Goal: Obtain resource: Download file/media

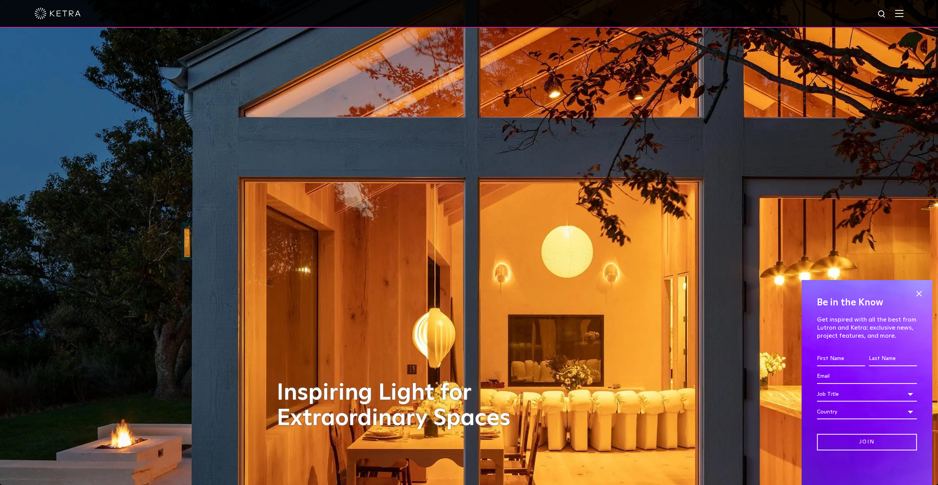
click at [902, 19] on div at bounding box center [469, 13] width 868 height 27
click at [902, 14] on img at bounding box center [899, 13] width 8 height 7
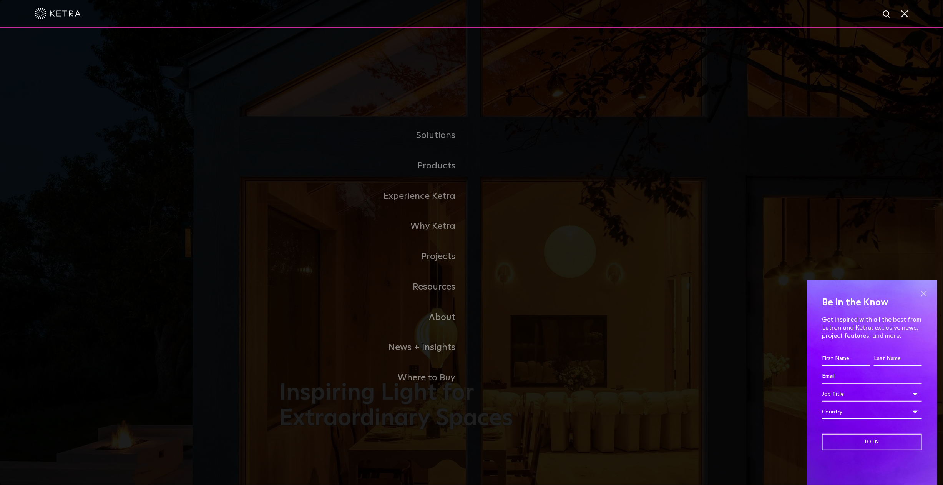
click at [919, 291] on span at bounding box center [924, 293] width 12 height 12
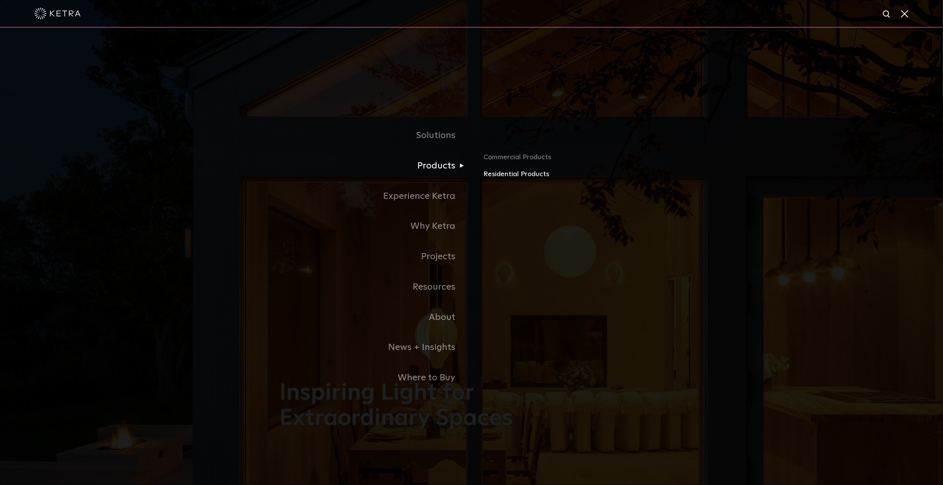
click at [506, 174] on link "Residential Products" at bounding box center [574, 174] width 180 height 11
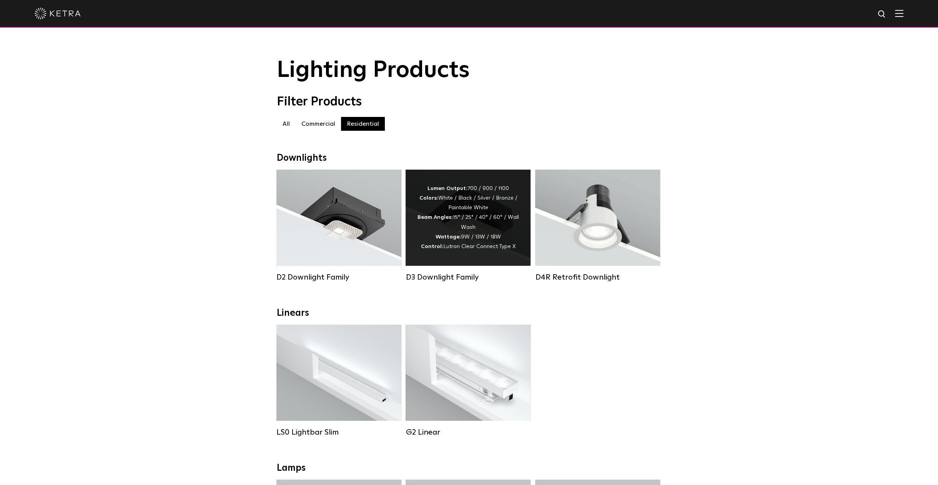
click at [469, 204] on div "Lumen Output: 700 / 900 / 1100 Colors: White / Black / Silver / Bronze / Painta…" at bounding box center [468, 218] width 102 height 68
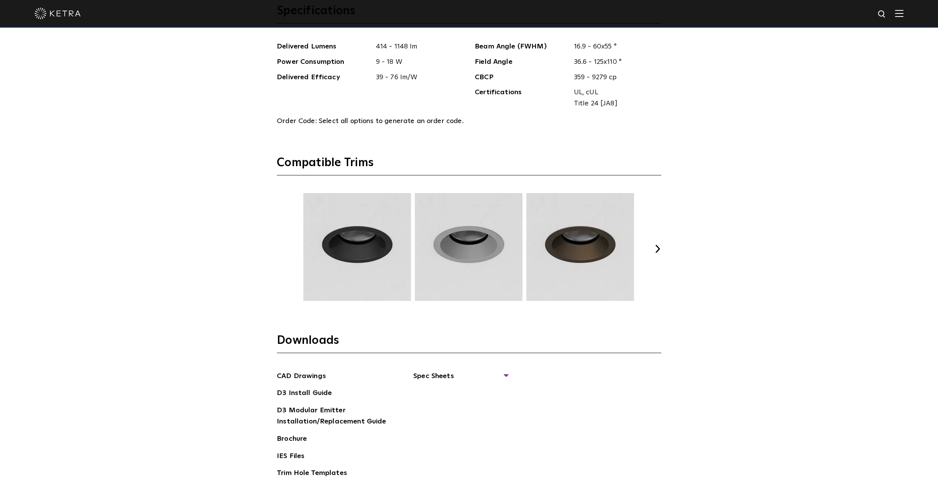
scroll to position [1089, 0]
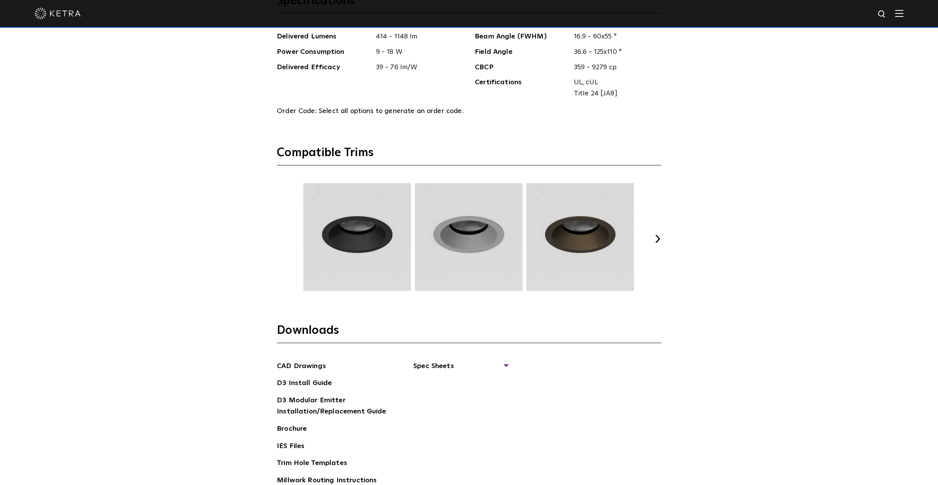
click at [657, 236] on button "Next" at bounding box center [657, 239] width 8 height 8
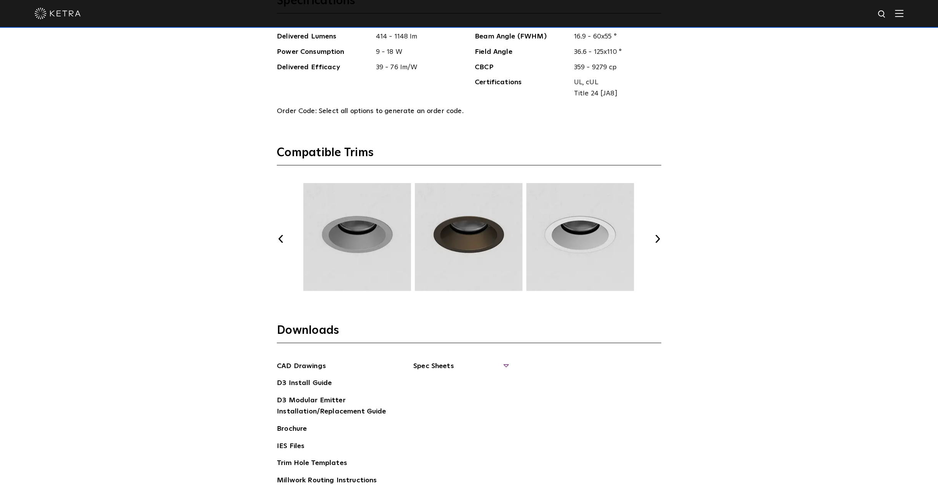
click at [505, 362] on span "Spec Sheets" at bounding box center [460, 368] width 94 height 17
click at [453, 398] on link "D3 Wallwash Round" at bounding box center [451, 399] width 56 height 8
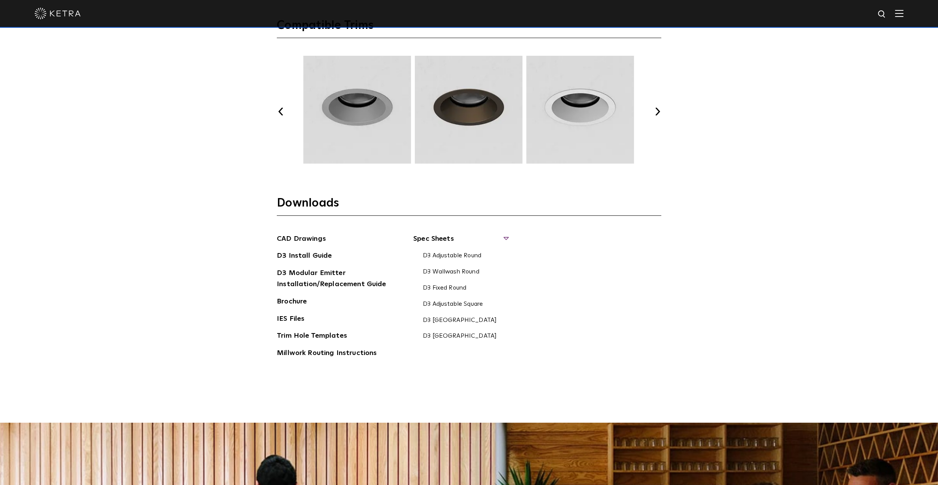
scroll to position [1217, 0]
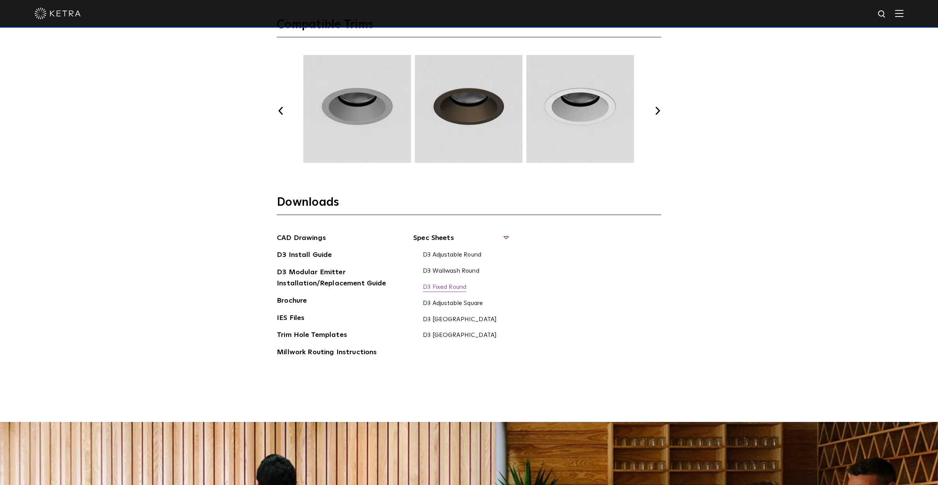
click at [445, 286] on link "D3 Fixed Round" at bounding box center [444, 287] width 43 height 8
